Goal: Task Accomplishment & Management: Manage account settings

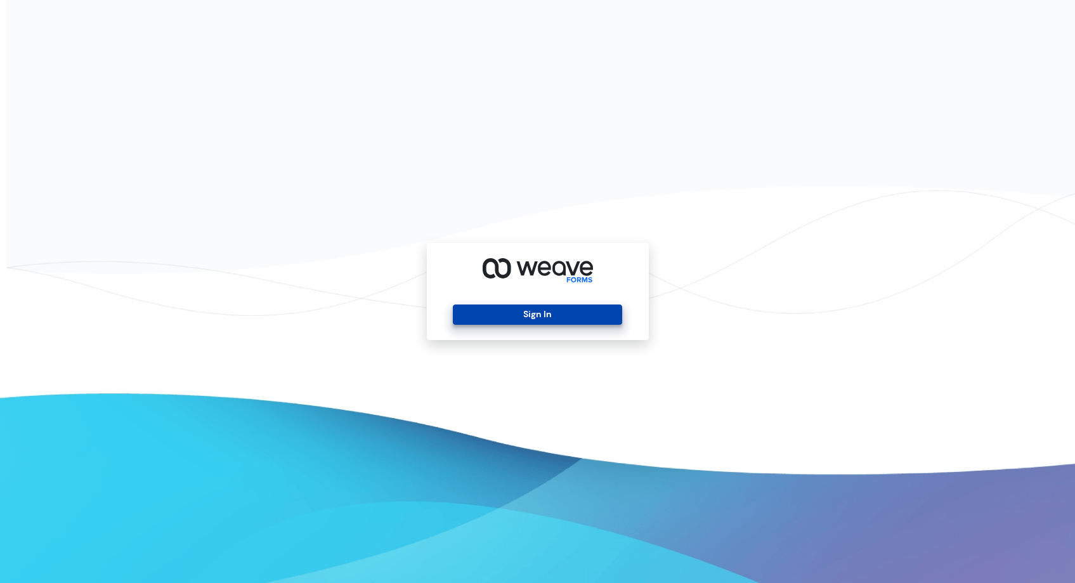
click at [524, 324] on button "Sign In" at bounding box center [537, 315] width 169 height 20
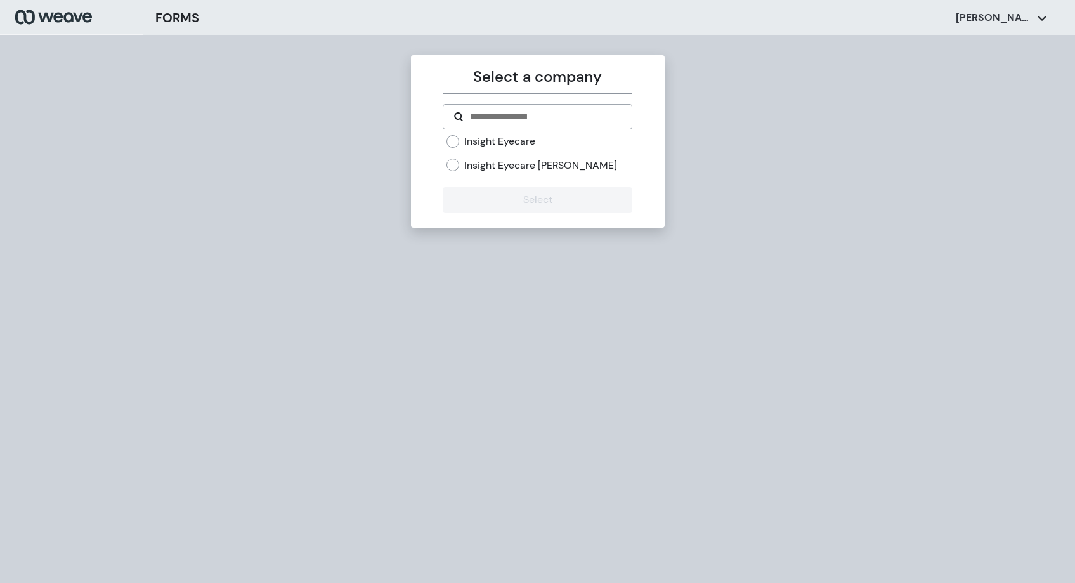
click at [508, 135] on label "Insight Eyecare" at bounding box center [499, 142] width 71 height 14
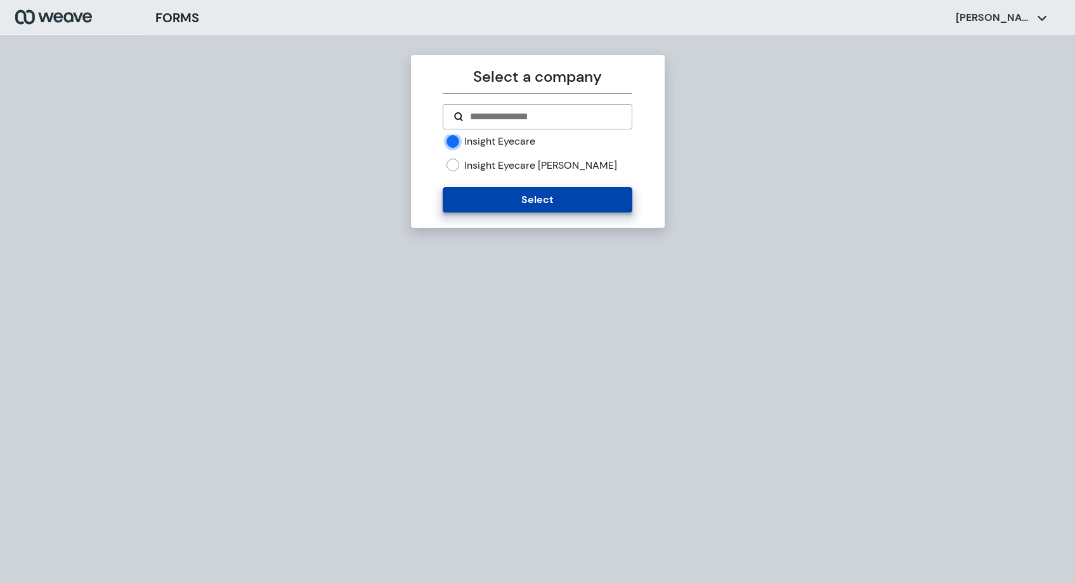
click at [518, 202] on button "Select" at bounding box center [538, 199] width 190 height 25
